Goal: Use online tool/utility: Utilize a website feature to perform a specific function

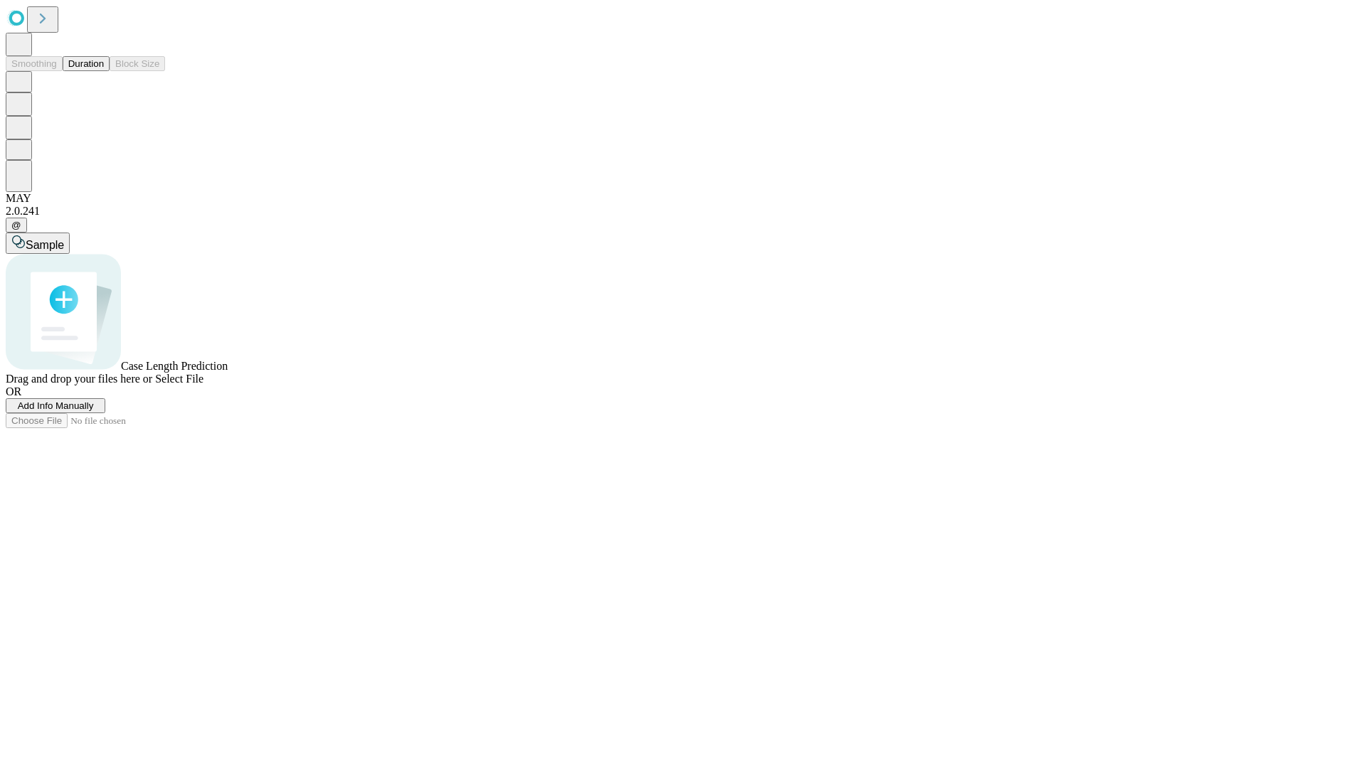
click at [94, 411] on span "Add Info Manually" at bounding box center [56, 405] width 76 height 11
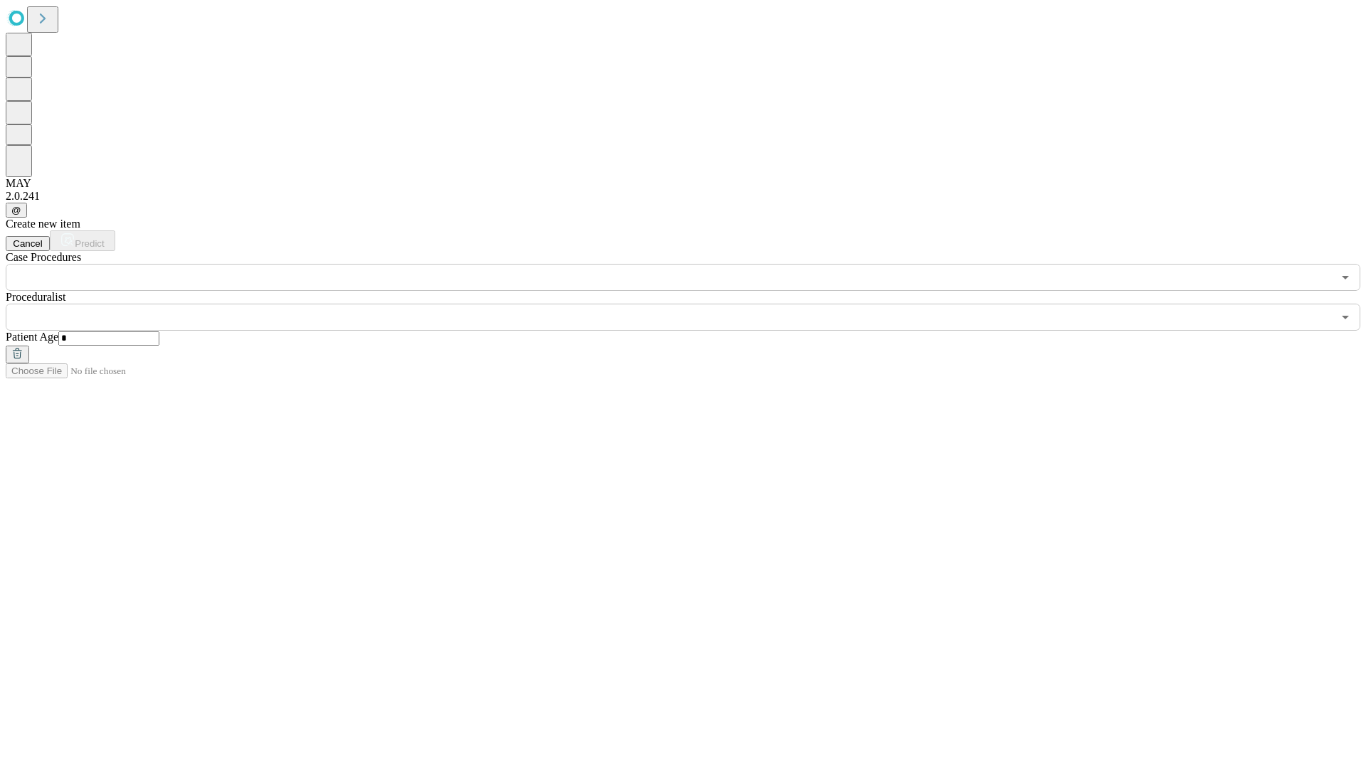
type input "*"
click at [693, 304] on input "text" at bounding box center [669, 317] width 1327 height 27
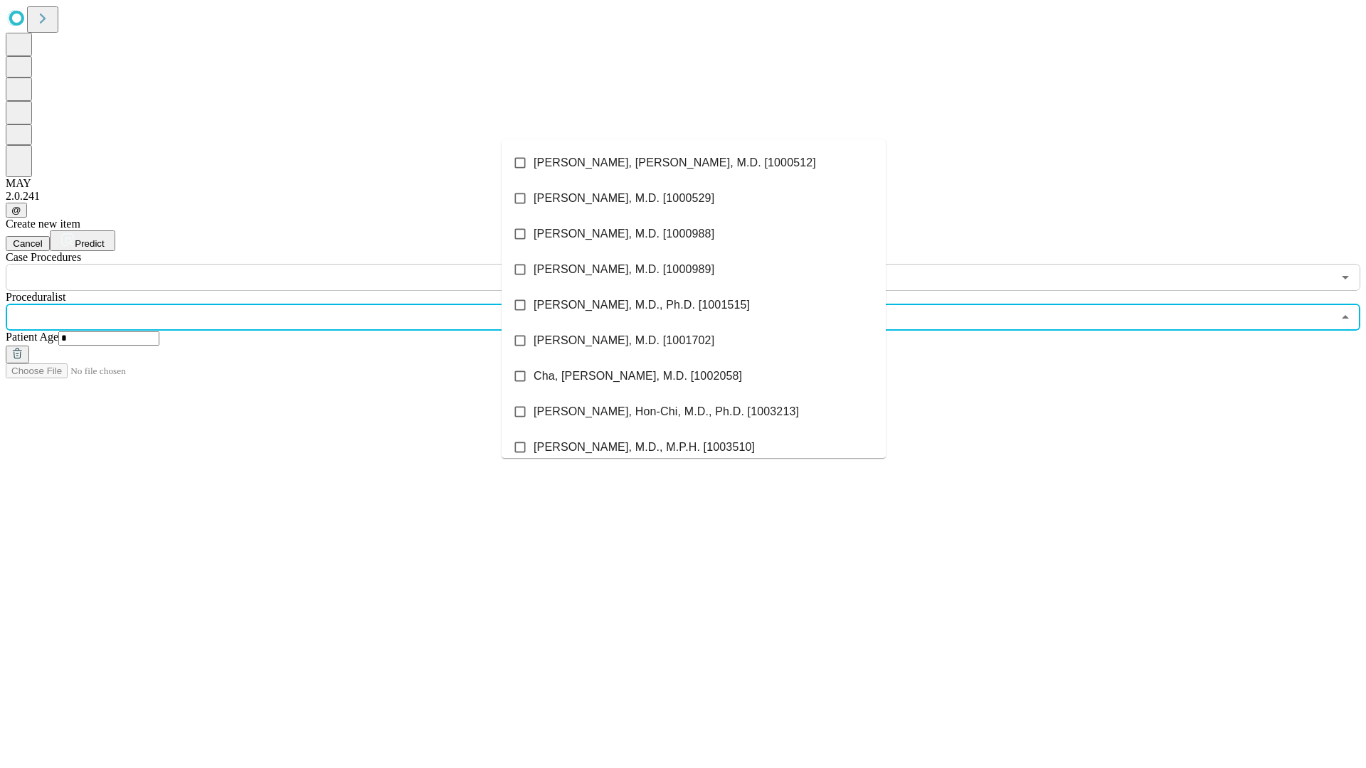
click at [694, 163] on li "[PERSON_NAME], [PERSON_NAME], M.D. [1000512]" at bounding box center [693, 163] width 384 height 36
click at [299, 264] on input "text" at bounding box center [669, 277] width 1327 height 27
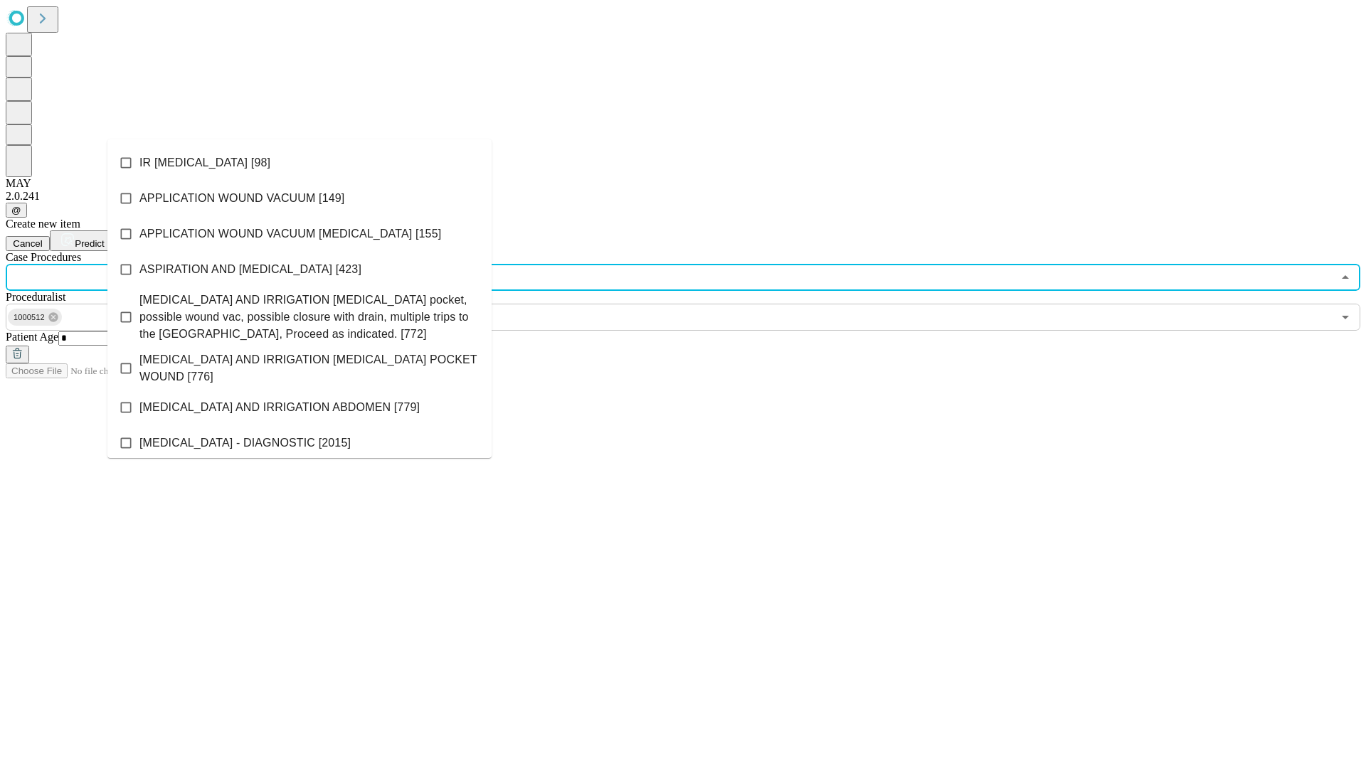
click at [299, 163] on li "IR [MEDICAL_DATA] [98]" at bounding box center [299, 163] width 384 height 36
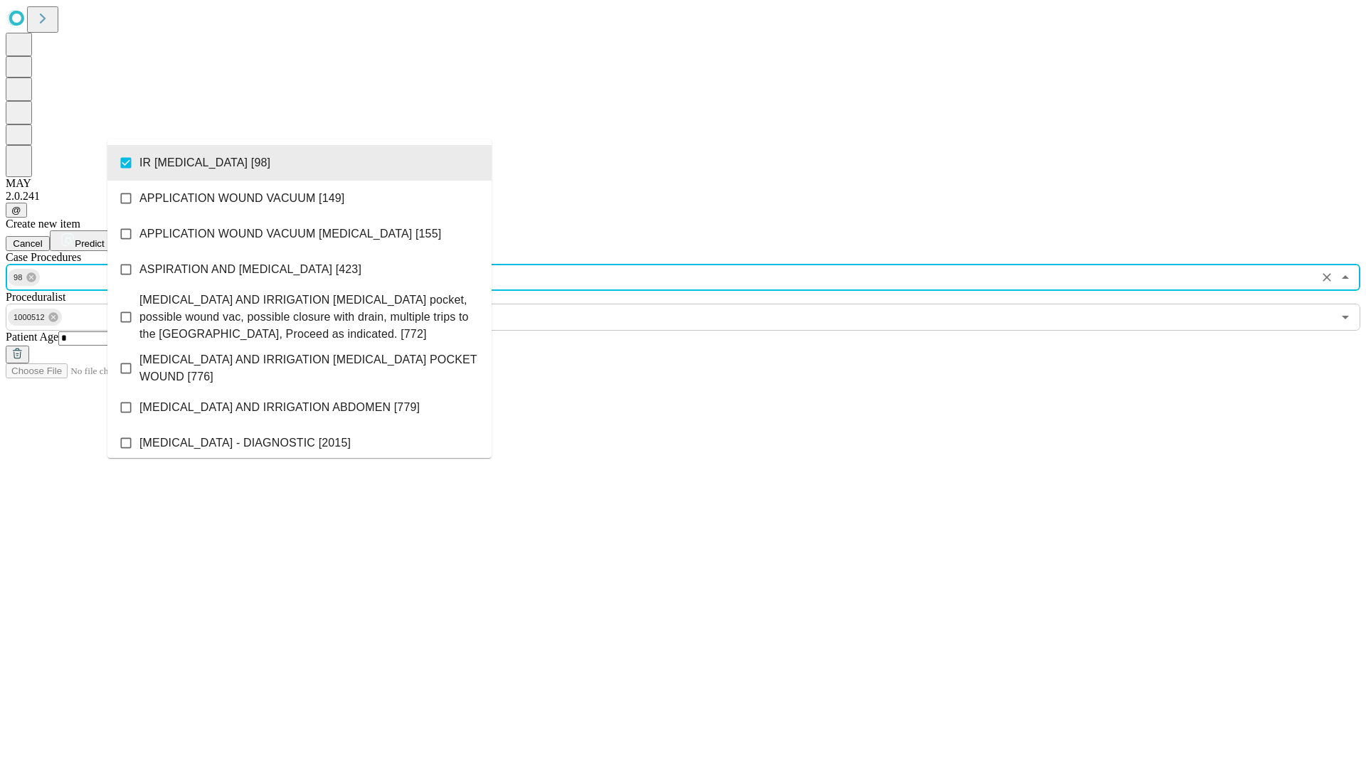
click at [104, 238] on span "Predict" at bounding box center [89, 243] width 29 height 11
